Goal: Task Accomplishment & Management: Manage account settings

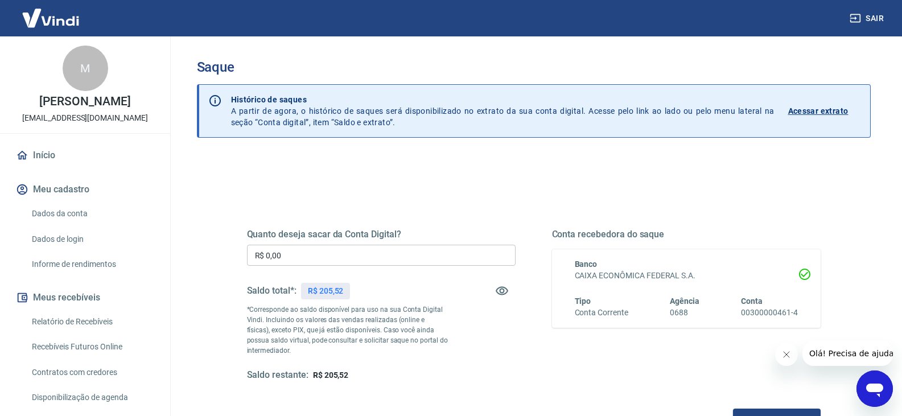
click at [379, 249] on input "R$ 0,00" at bounding box center [381, 255] width 269 height 21
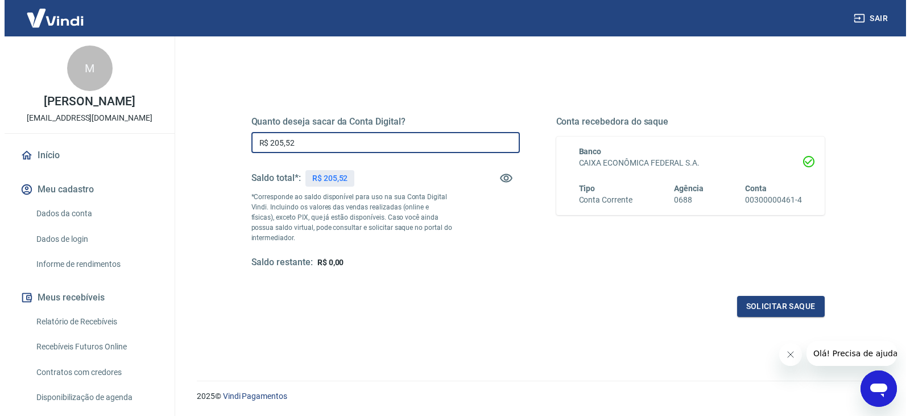
scroll to position [114, 0]
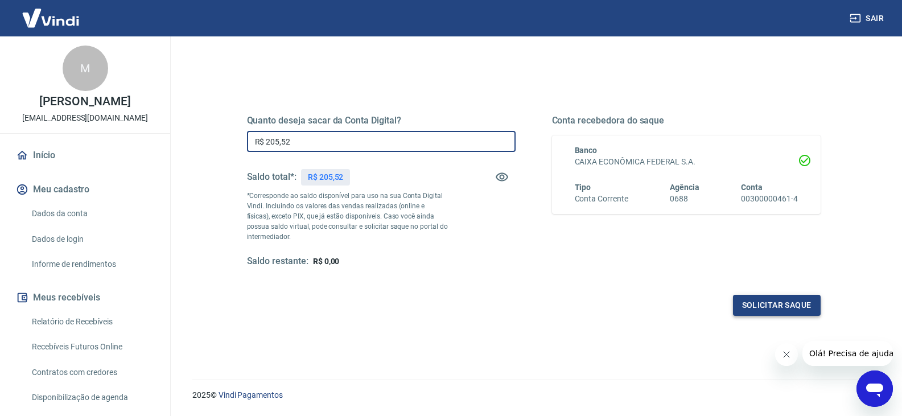
type input "R$ 205,52"
click at [770, 307] on button "Solicitar saque" at bounding box center [777, 305] width 88 height 21
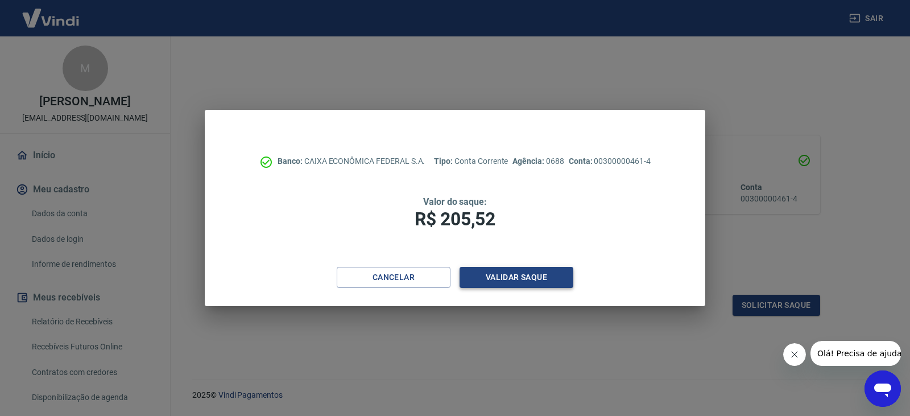
click at [523, 273] on button "Validar saque" at bounding box center [517, 277] width 114 height 21
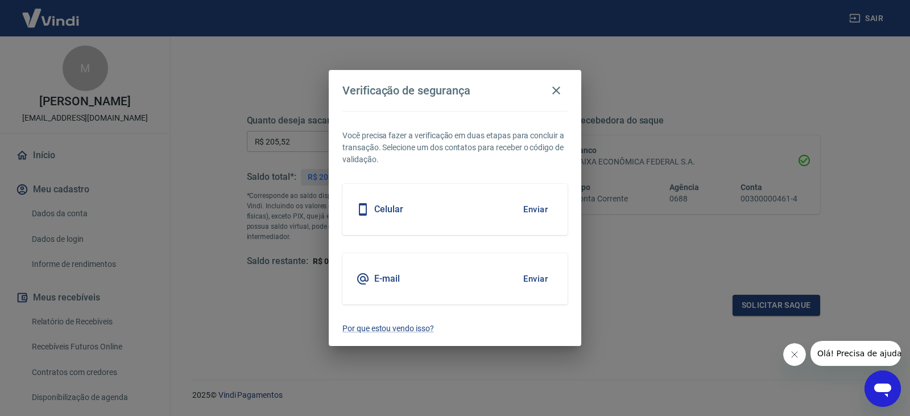
click at [535, 278] on button "Enviar" at bounding box center [535, 279] width 37 height 24
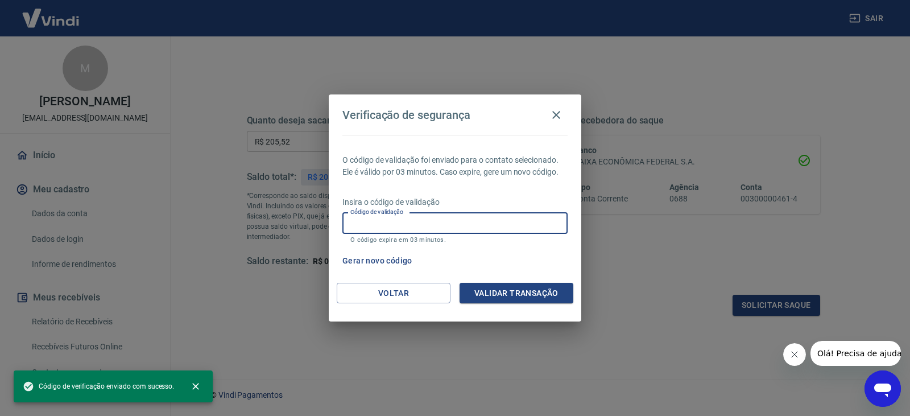
click at [456, 218] on input "Código de validação" at bounding box center [454, 223] width 225 height 21
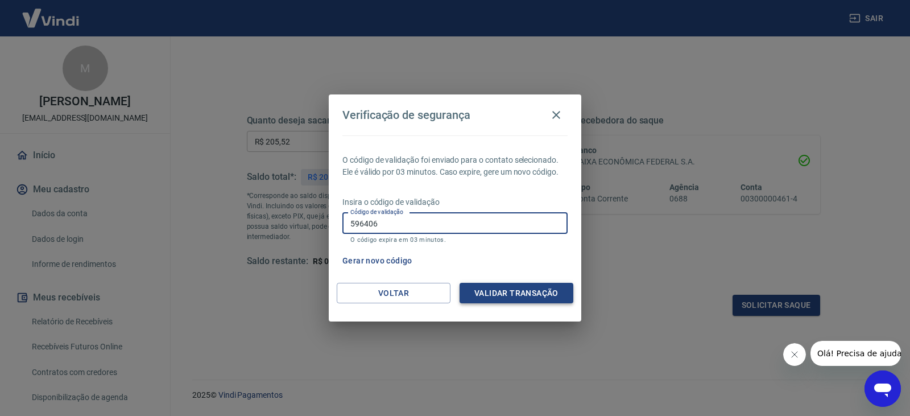
type input "596406"
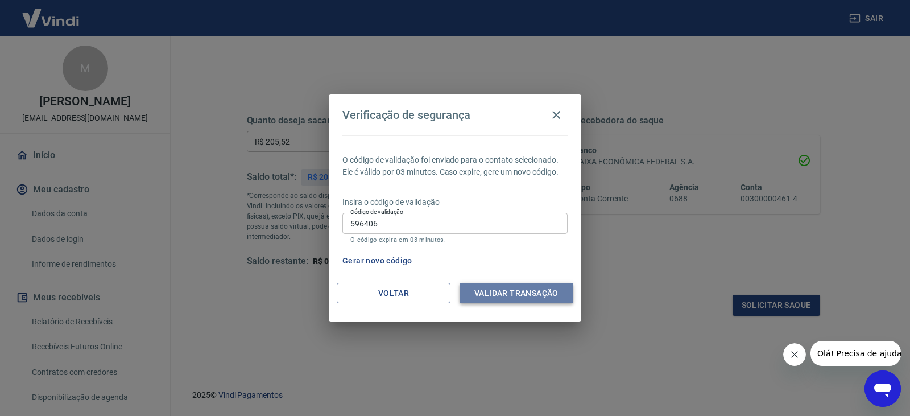
click at [502, 296] on button "Validar transação" at bounding box center [517, 293] width 114 height 21
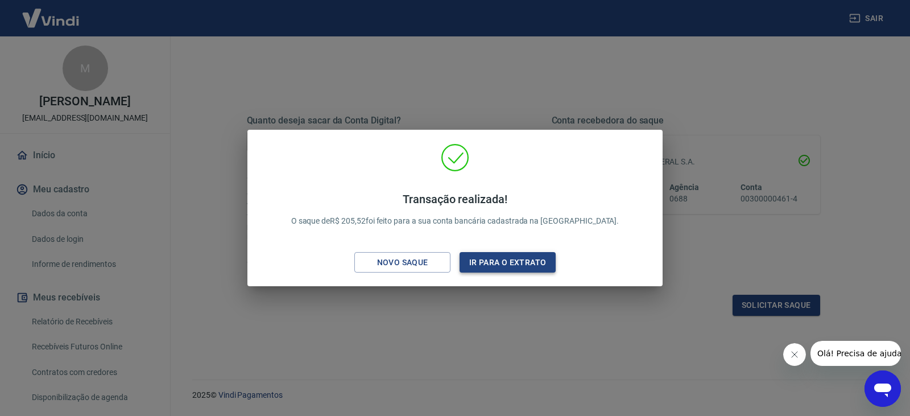
click at [519, 259] on button "Ir para o extrato" at bounding box center [508, 262] width 96 height 21
